Goal: Find specific page/section: Find specific page/section

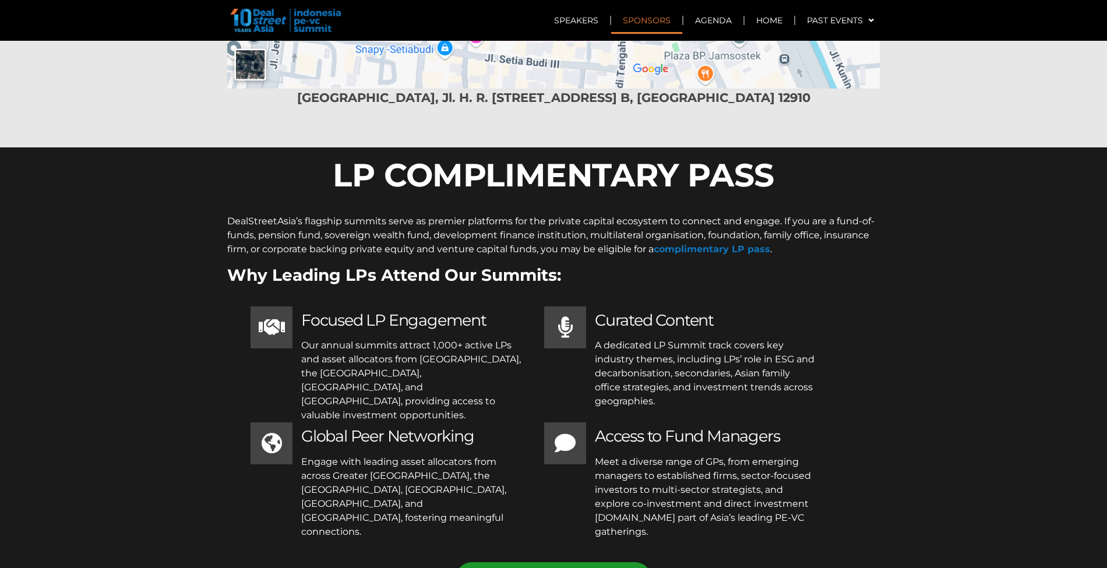
scroll to position [5855, 0]
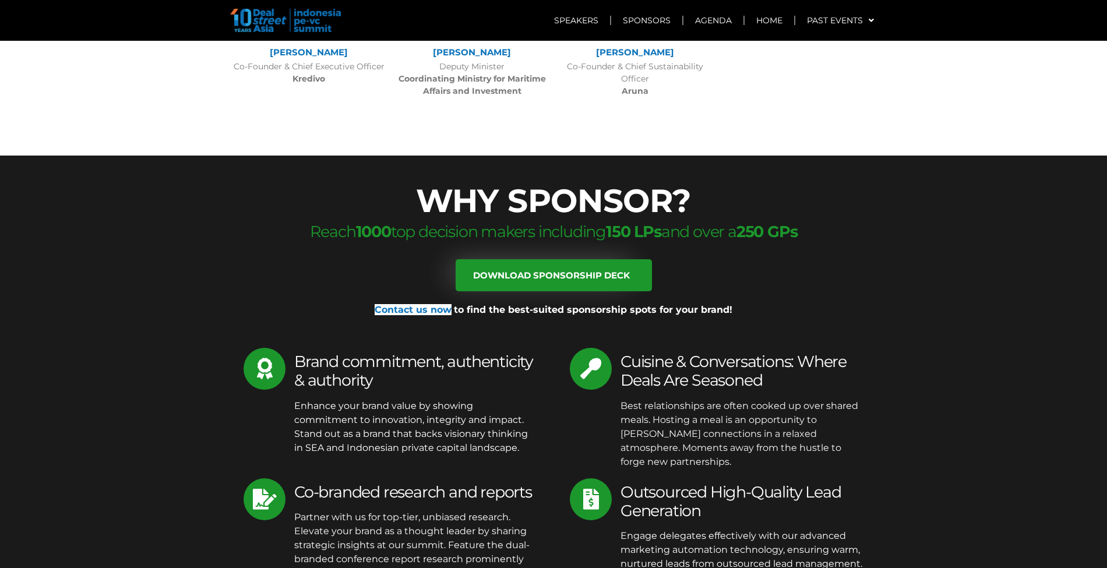
scroll to position [3275, 0]
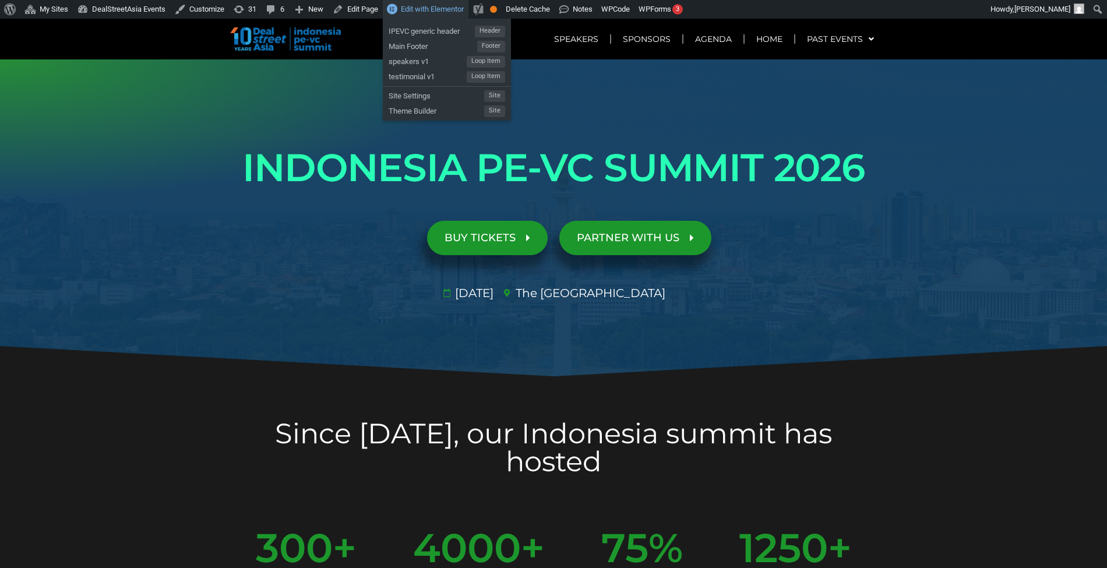
click at [435, 15] on link "Edit with Elementor" at bounding box center [426, 9] width 86 height 19
